Goal: Task Accomplishment & Management: Use online tool/utility

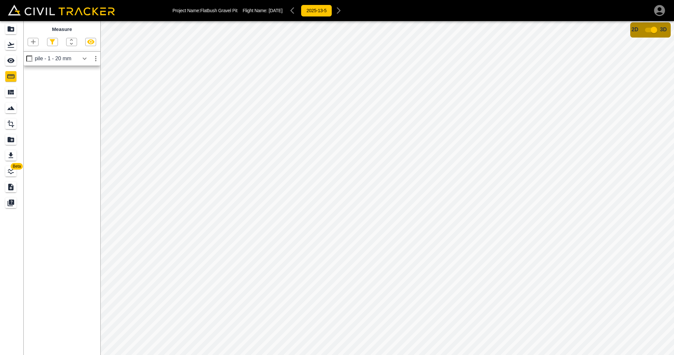
click at [70, 59] on div "pile - 1 - 20 mm" at bounding box center [57, 59] width 44 height 6
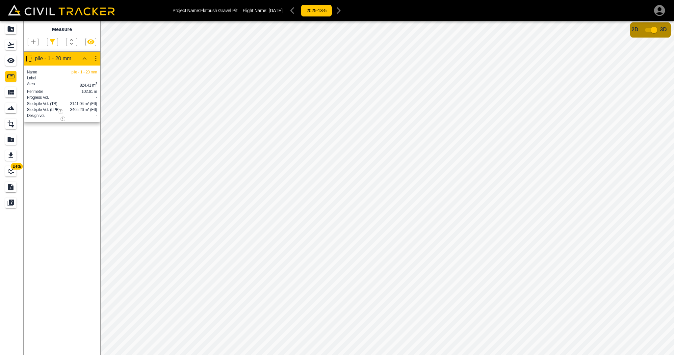
click at [95, 61] on icon "button" at bounding box center [96, 59] width 8 height 8
click at [95, 61] on div at bounding box center [337, 177] width 674 height 355
click at [87, 38] on div at bounding box center [90, 42] width 11 height 8
click at [89, 42] on icon "button" at bounding box center [91, 42] width 8 height 8
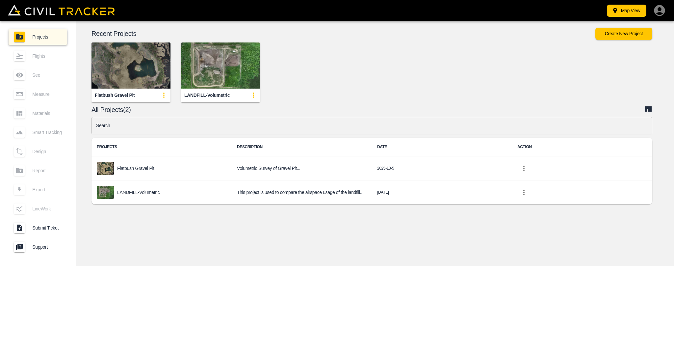
click at [135, 77] on img "button" at bounding box center [131, 65] width 79 height 46
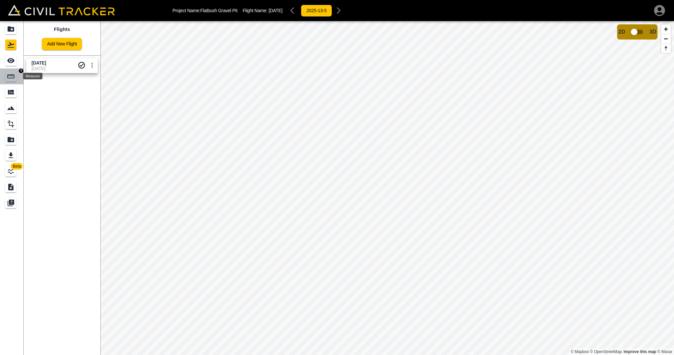
click at [9, 76] on icon "Measure" at bounding box center [10, 76] width 7 height 4
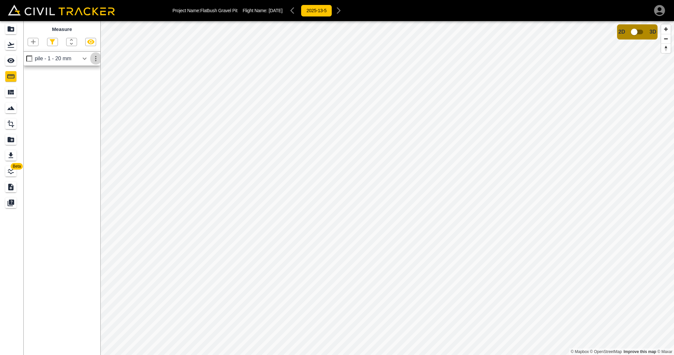
click at [97, 61] on icon "button" at bounding box center [96, 59] width 8 height 8
click at [89, 74] on h6 "Download" at bounding box center [89, 73] width 13 height 4
click at [83, 59] on icon "button" at bounding box center [85, 58] width 4 height 2
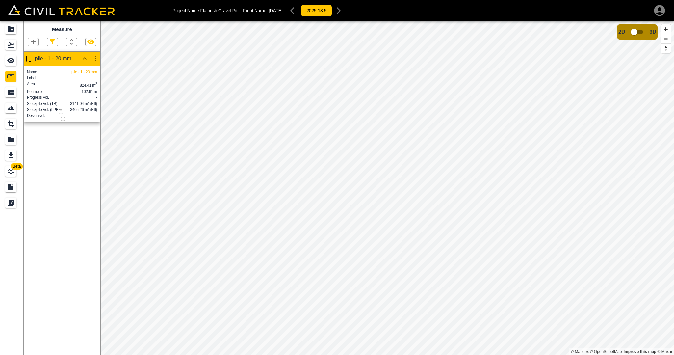
click at [63, 119] on img "button" at bounding box center [63, 119] width 5 height 5
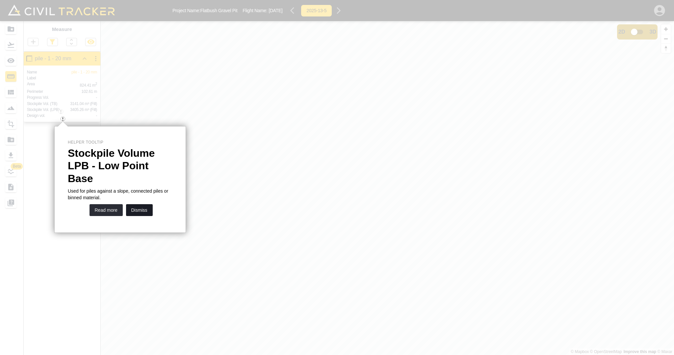
click at [138, 204] on button "Dismiss" at bounding box center [139, 210] width 27 height 12
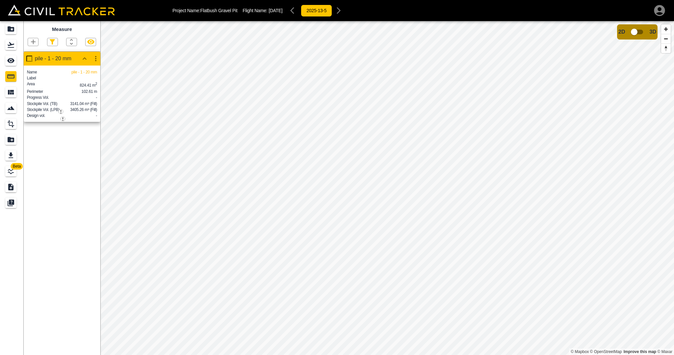
click at [62, 111] on img "button" at bounding box center [61, 111] width 5 height 5
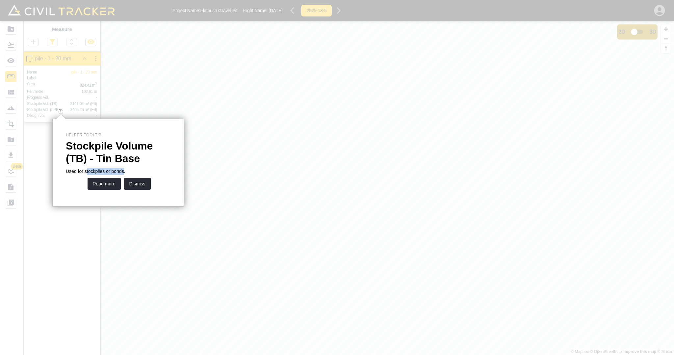
drag, startPoint x: 86, startPoint y: 170, endPoint x: 123, endPoint y: 173, distance: 37.3
click at [123, 173] on p "Used for stockpiles or ponds." at bounding box center [118, 171] width 105 height 7
click at [125, 159] on p "Stockpile Volume (TB) - Tin Base" at bounding box center [118, 152] width 105 height 25
click at [137, 186] on button "Dismiss" at bounding box center [137, 184] width 27 height 12
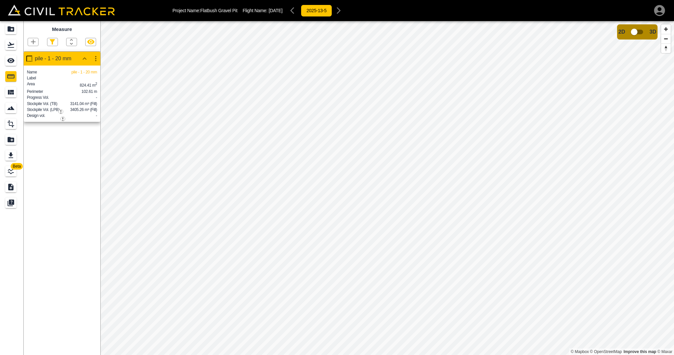
click at [63, 119] on img "button" at bounding box center [63, 119] width 5 height 5
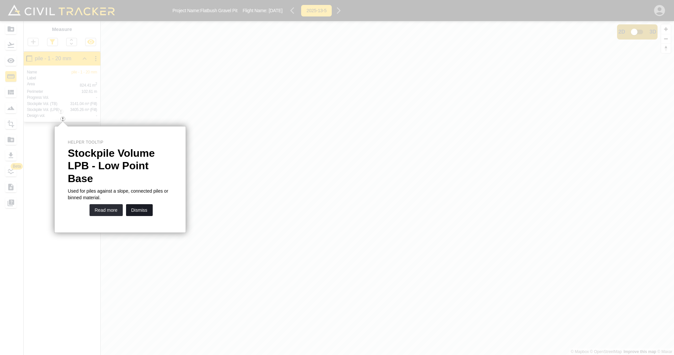
click at [142, 204] on button "Dismiss" at bounding box center [139, 210] width 27 height 12
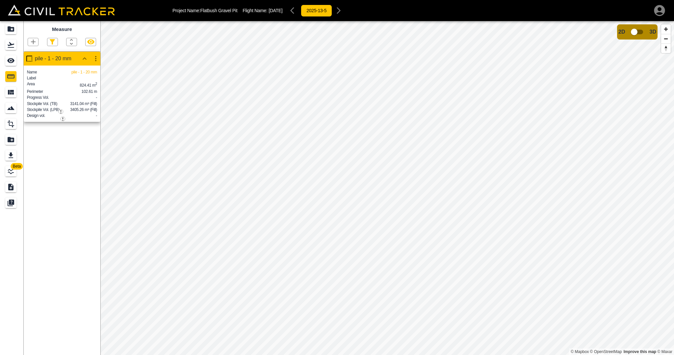
click at [12, 165] on span "Beta" at bounding box center [17, 166] width 12 height 7
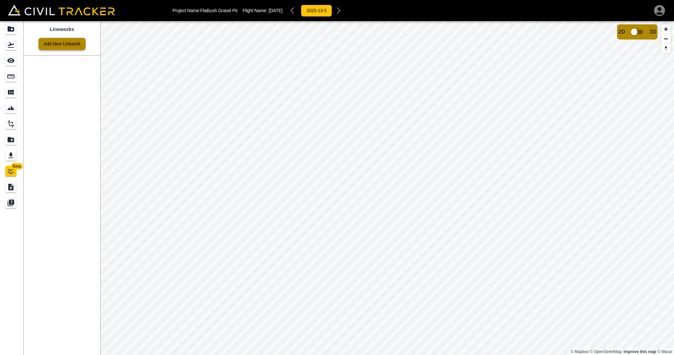
click at [60, 45] on link "Add New Linework" at bounding box center [62, 44] width 47 height 12
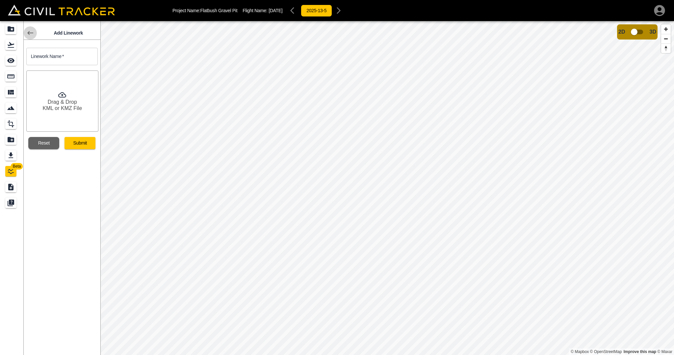
click at [30, 32] on icon at bounding box center [30, 33] width 8 height 8
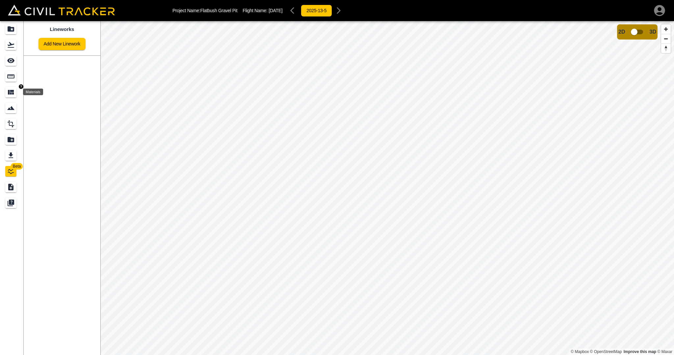
click at [14, 94] on icon "Materials" at bounding box center [11, 92] width 8 height 8
click at [8, 76] on icon "Measure" at bounding box center [10, 76] width 7 height 4
click at [70, 59] on div "pile - 1 - 20 mm" at bounding box center [57, 59] width 44 height 6
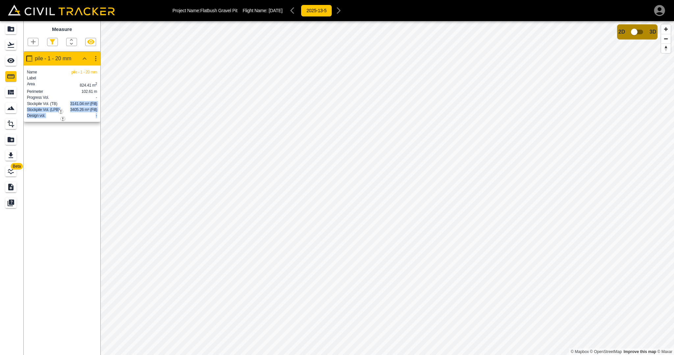
click at [101, 114] on div "Beta Measure pile - 1 - 20 mm Name pile - 1 - 20 mm Label Area 824.41 m 2 Perim…" at bounding box center [337, 188] width 674 height 334
click at [85, 112] on span "3405.26 m³ (Fill)" at bounding box center [83, 109] width 27 height 5
drag, startPoint x: 70, startPoint y: 111, endPoint x: 98, endPoint y: 112, distance: 28.3
click at [100, 112] on div "Name pile - 1 - 20 mm Label Area 824.41 m 2 Perimeter 102.61 m Progress Vol. - …" at bounding box center [62, 94] width 77 height 56
click at [87, 112] on span "3405.26 m³ (Fill)" at bounding box center [83, 109] width 27 height 5
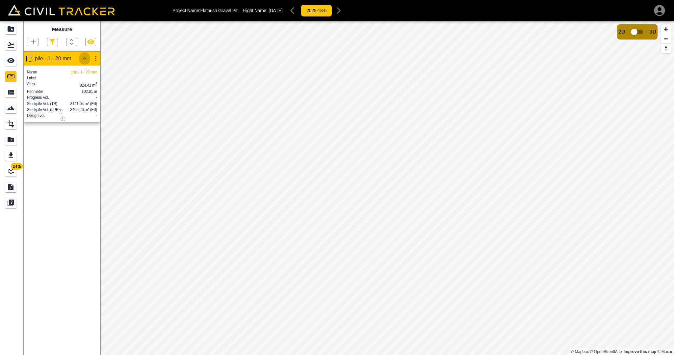
click at [85, 59] on icon "button" at bounding box center [85, 59] width 8 height 8
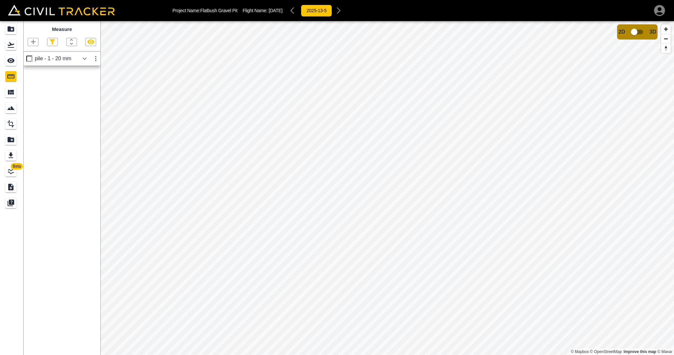
click at [85, 59] on icon "button" at bounding box center [85, 58] width 4 height 2
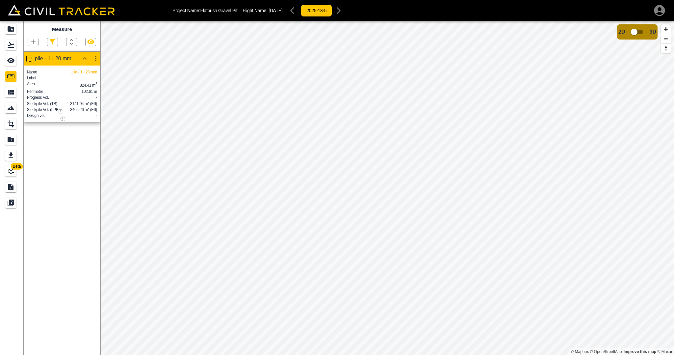
click at [85, 59] on icon "button" at bounding box center [85, 59] width 8 height 8
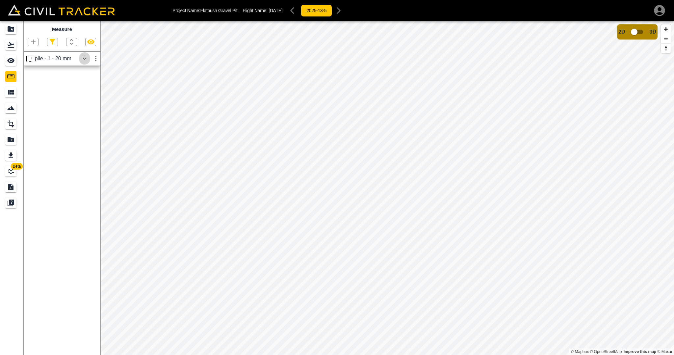
click at [86, 58] on icon "button" at bounding box center [85, 59] width 8 height 8
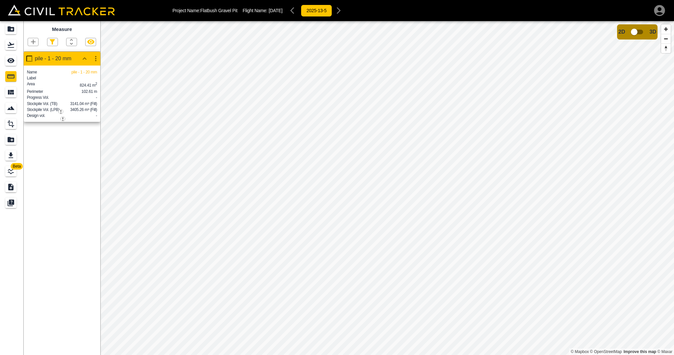
click at [72, 42] on icon "button" at bounding box center [72, 42] width 8 height 8
click at [72, 42] on div at bounding box center [337, 177] width 674 height 355
click at [90, 43] on icon "button" at bounding box center [91, 42] width 8 height 8
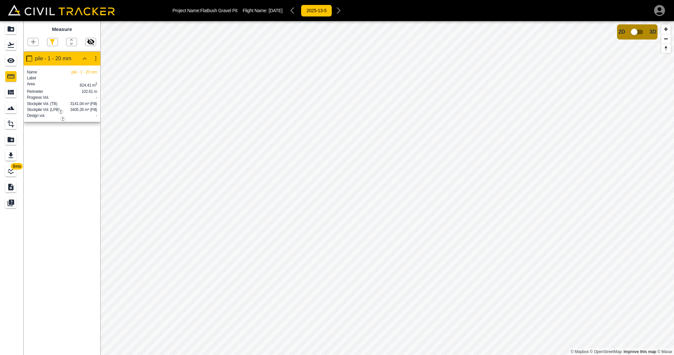
click at [90, 43] on icon "button" at bounding box center [91, 42] width 8 height 8
click at [331, 13] on button "2025-13-5" at bounding box center [316, 11] width 31 height 12
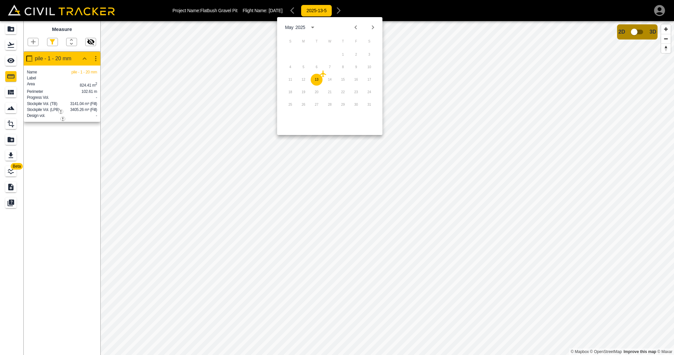
click at [372, 26] on icon "Next month" at bounding box center [373, 27] width 2 height 4
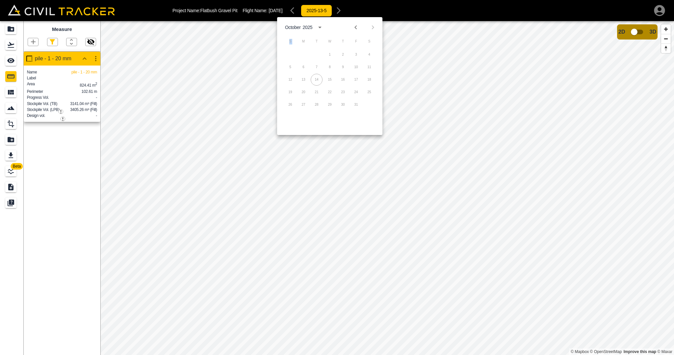
click at [372, 26] on div at bounding box center [364, 27] width 28 height 11
